Goal: Find contact information: Find contact information

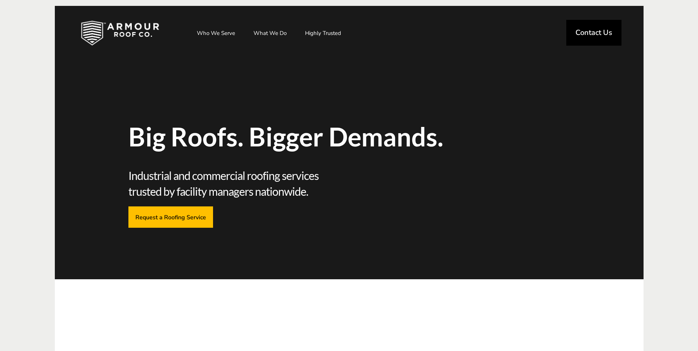
click at [609, 33] on span "Contact Us" at bounding box center [593, 32] width 37 height 7
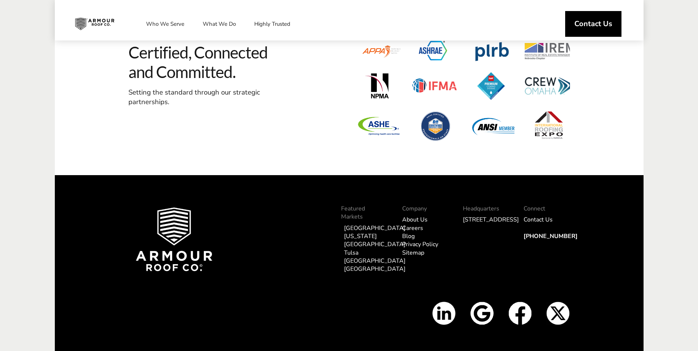
scroll to position [841, 0]
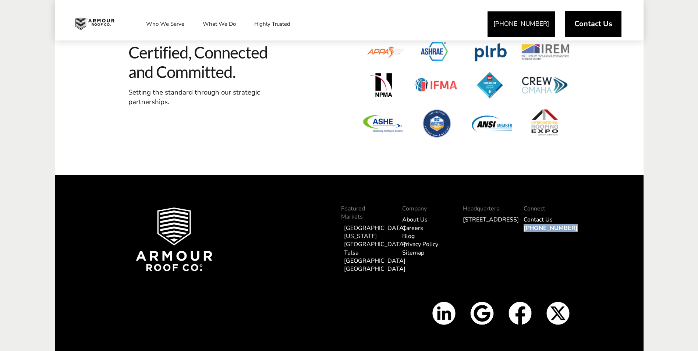
copy div "[PHONE_NUMBER]"
drag, startPoint x: 522, startPoint y: 250, endPoint x: 523, endPoint y: 237, distance: 12.5
click at [523, 237] on div "Connect Contact Us [PHONE_NUMBER]" at bounding box center [546, 250] width 61 height 103
